Goal: Task Accomplishment & Management: Complete application form

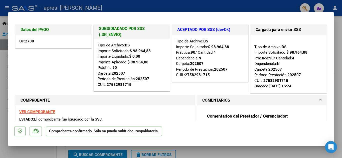
click at [255, 154] on div at bounding box center [171, 79] width 342 height 158
type input "$ 0,00"
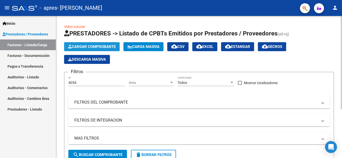
click at [75, 44] on button "Cargar Comprobante" at bounding box center [92, 46] width 56 height 9
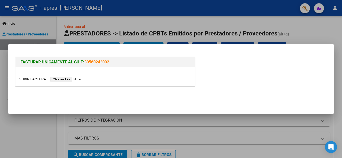
click at [62, 79] on input "file" at bounding box center [50, 79] width 63 height 5
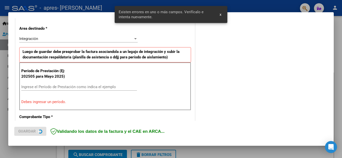
scroll to position [113, 0]
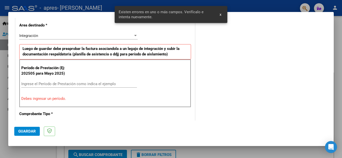
click at [40, 85] on input "Ingrese el Período de Prestación como indica el ejemplo" at bounding box center [79, 84] width 116 height 5
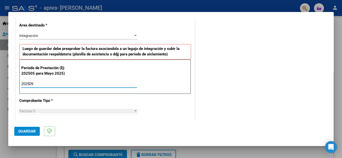
type input "202509"
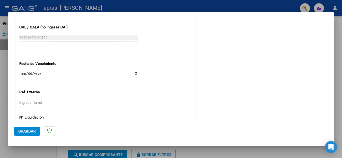
scroll to position [318, 0]
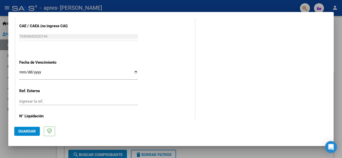
click at [134, 74] on input "Ingresar la fecha" at bounding box center [78, 74] width 118 height 8
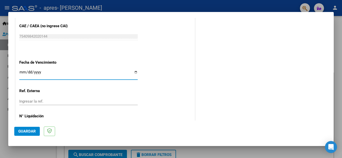
type input "[DATE]"
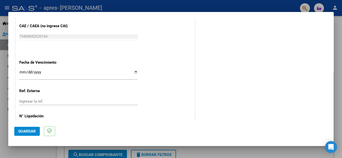
scroll to position [338, 0]
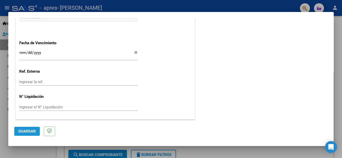
click at [29, 130] on span "Guardar" at bounding box center [27, 131] width 18 height 5
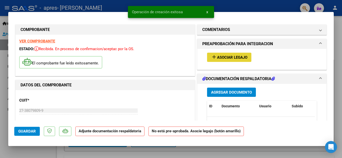
click at [221, 58] on span "Asociar Legajo" at bounding box center [232, 57] width 30 height 5
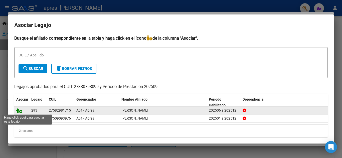
click at [20, 112] on icon at bounding box center [19, 111] width 6 height 6
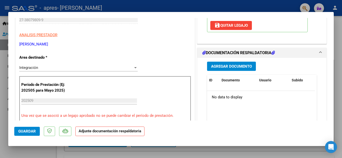
scroll to position [92, 0]
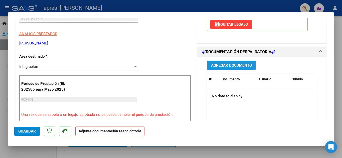
click at [215, 63] on span "Agregar Documento" at bounding box center [231, 65] width 41 height 5
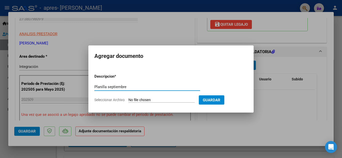
type input "Planilla septiembre"
click at [117, 100] on span "Seleccionar Archivo" at bounding box center [109, 100] width 30 height 4
click at [128, 100] on input "Seleccionar Archivo" at bounding box center [161, 100] width 66 height 5
click at [168, 104] on form "Descripcion * Planilla septiembre Escriba aquí una descripcion Seleccionar Arch…" at bounding box center [170, 88] width 153 height 37
click at [165, 101] on input "Seleccionar Archivo" at bounding box center [161, 100] width 66 height 5
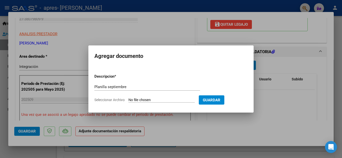
type input "C:\fakepath\panilla euge sept.pdf"
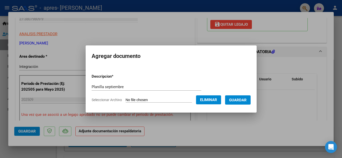
click at [237, 101] on span "Guardar" at bounding box center [238, 100] width 18 height 5
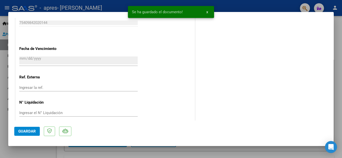
scroll to position [345, 0]
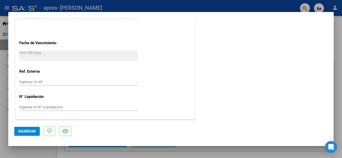
click at [22, 131] on span "Guardar" at bounding box center [27, 131] width 18 height 5
click at [337, 25] on div at bounding box center [171, 79] width 342 height 158
type input "$ 0,00"
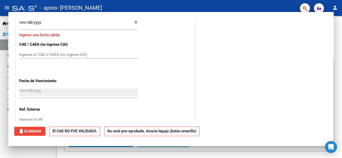
scroll to position [0, 0]
